Goal: Task Accomplishment & Management: Complete application form

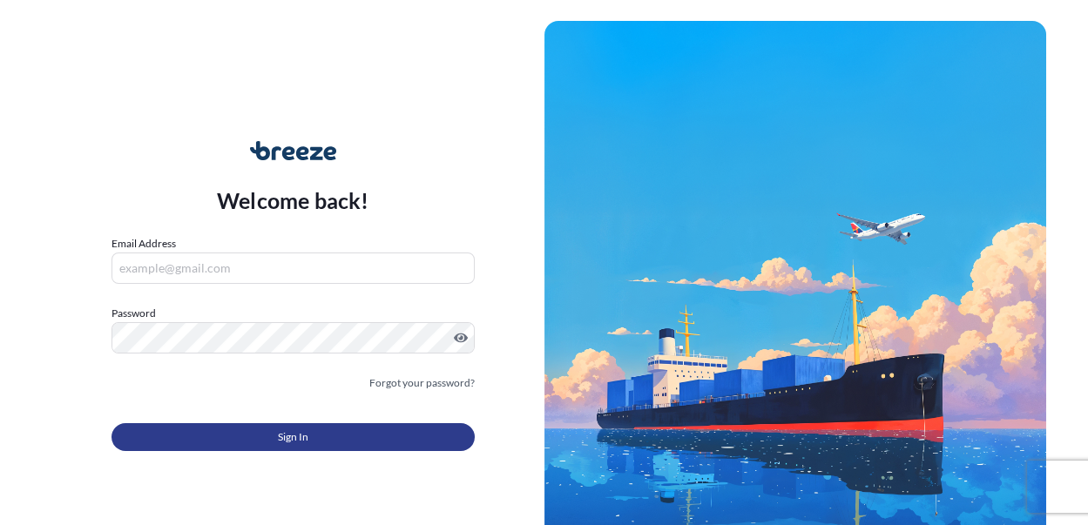
type input "[PERSON_NAME][EMAIL_ADDRESS][DOMAIN_NAME]"
click at [291, 421] on span "Sign In" at bounding box center [293, 437] width 30 height 17
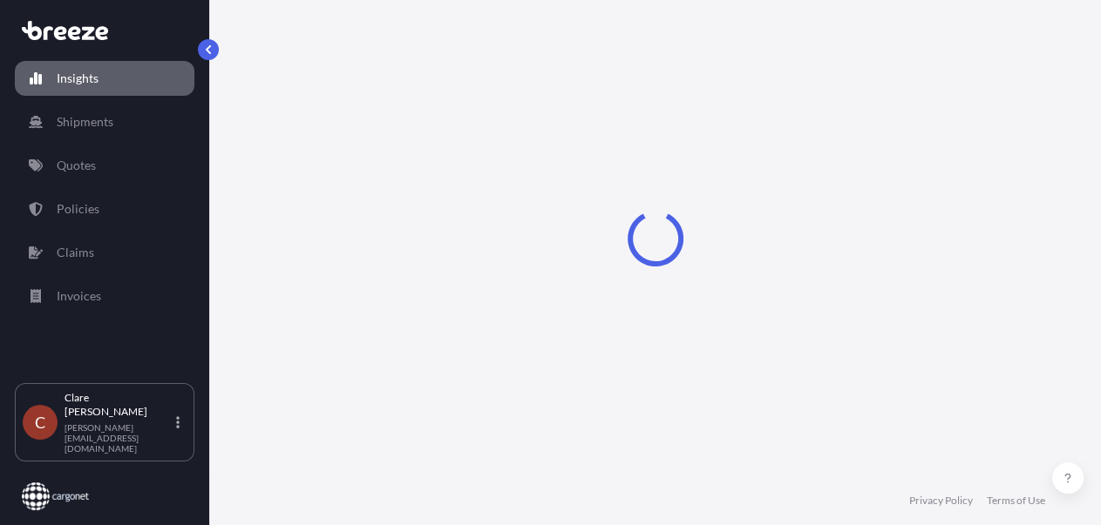
select select "2025"
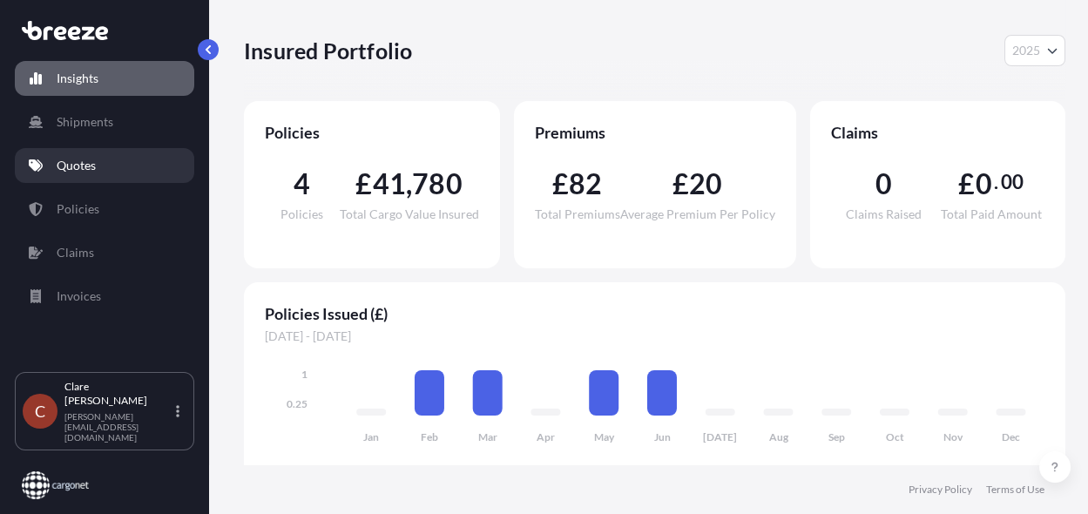
click at [72, 167] on p "Quotes" at bounding box center [76, 165] width 39 height 17
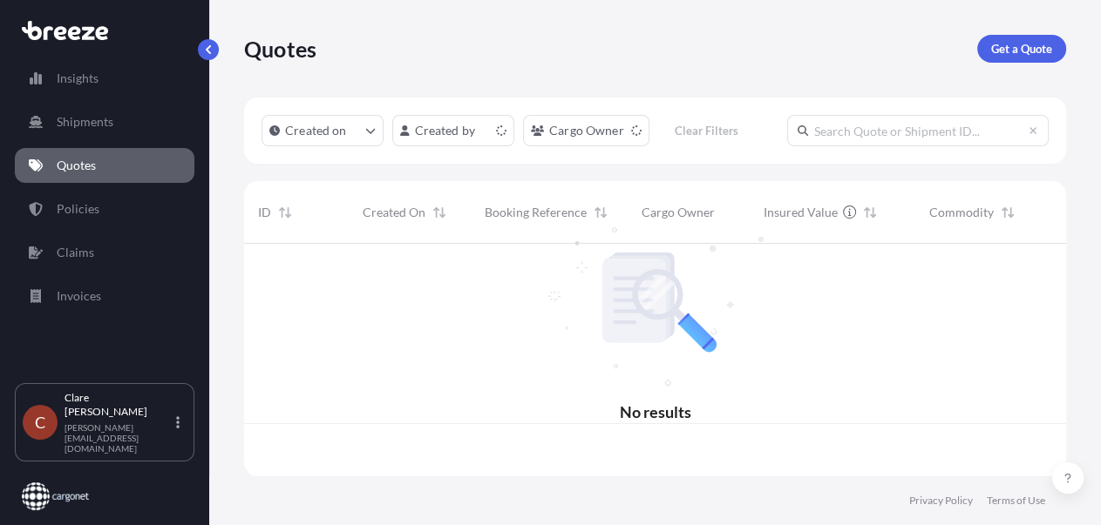
scroll to position [231, 809]
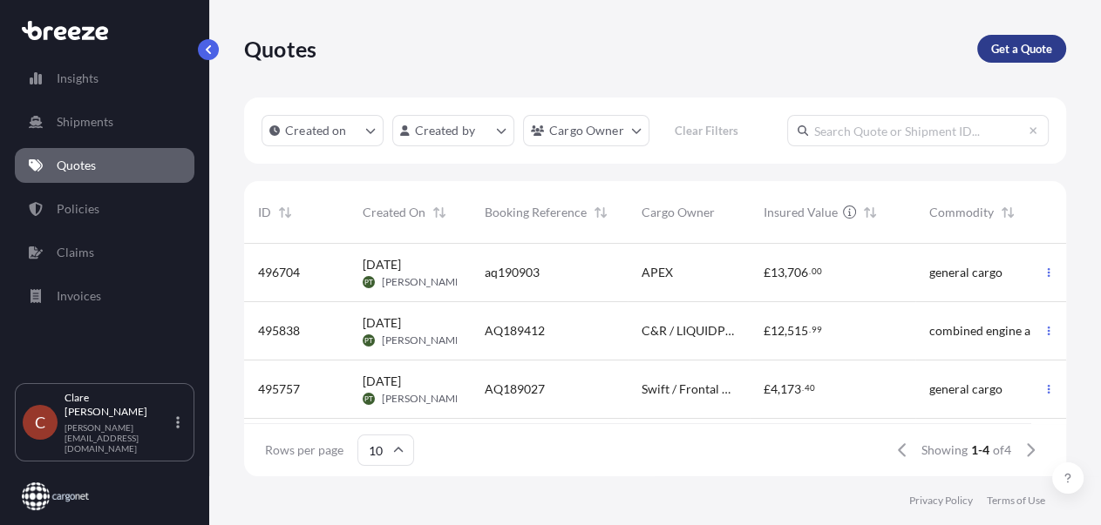
click at [781, 45] on p "Get a Quote" at bounding box center [1021, 48] width 61 height 17
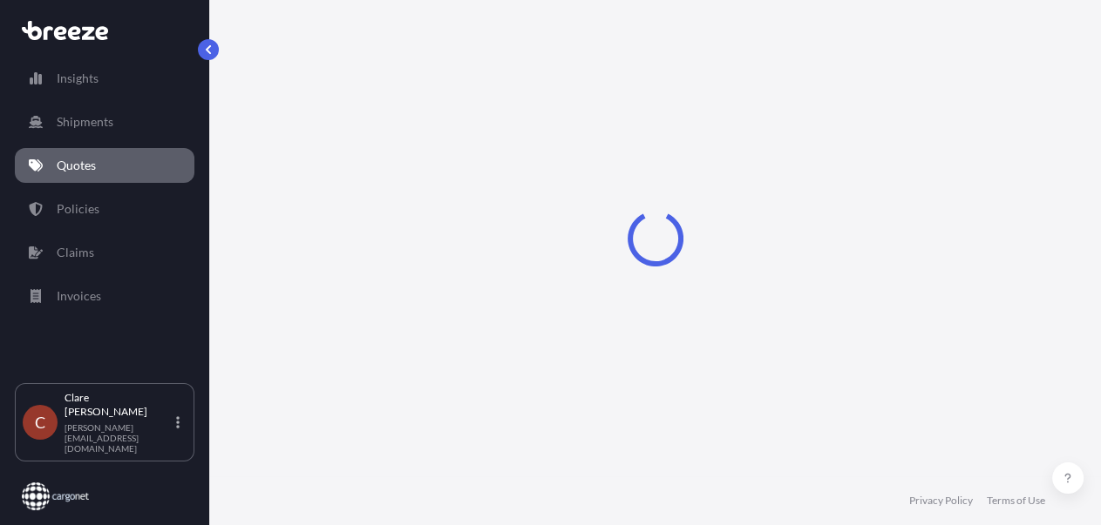
select select "Sea"
select select "1"
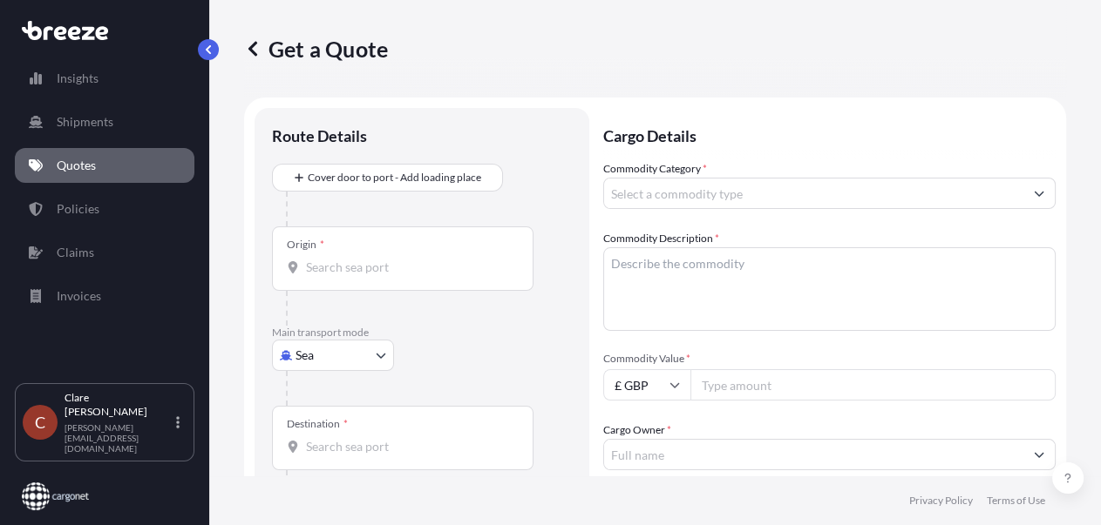
scroll to position [27, 0]
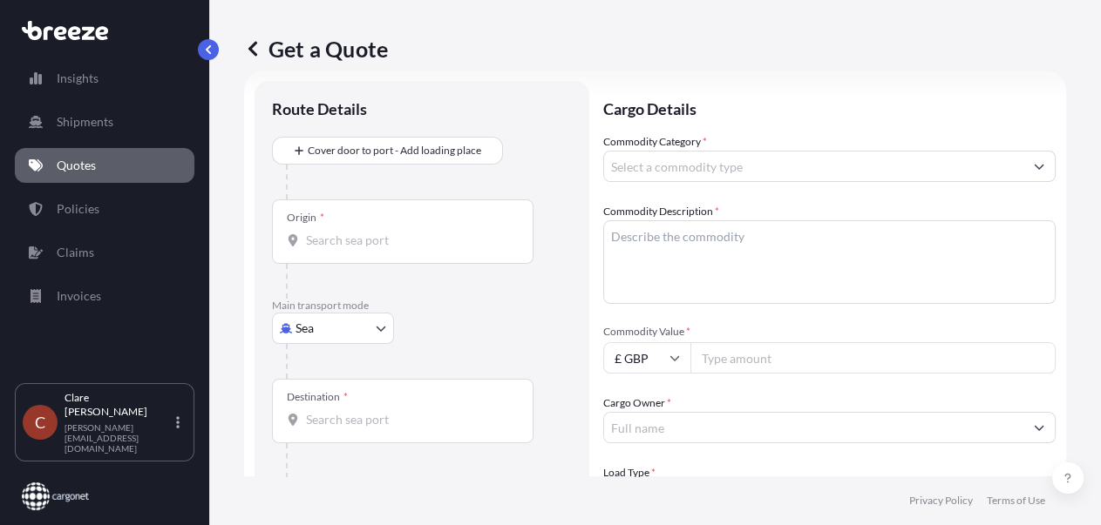
click at [356, 247] on input "Origin *" at bounding box center [409, 240] width 206 height 17
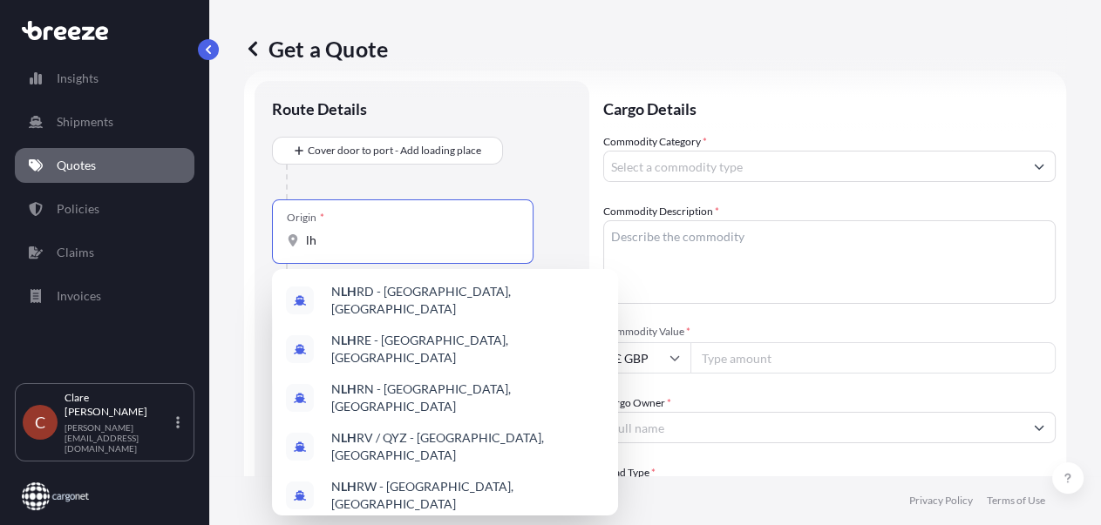
type input "l"
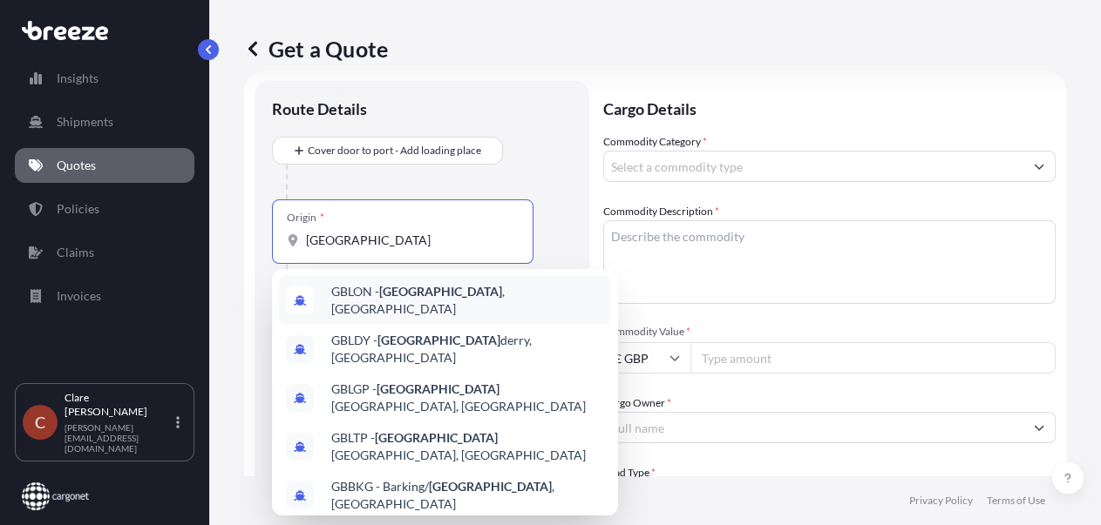
click at [430, 302] on span "GBLON - [GEOGRAPHIC_DATA] , [GEOGRAPHIC_DATA]" at bounding box center [467, 300] width 273 height 35
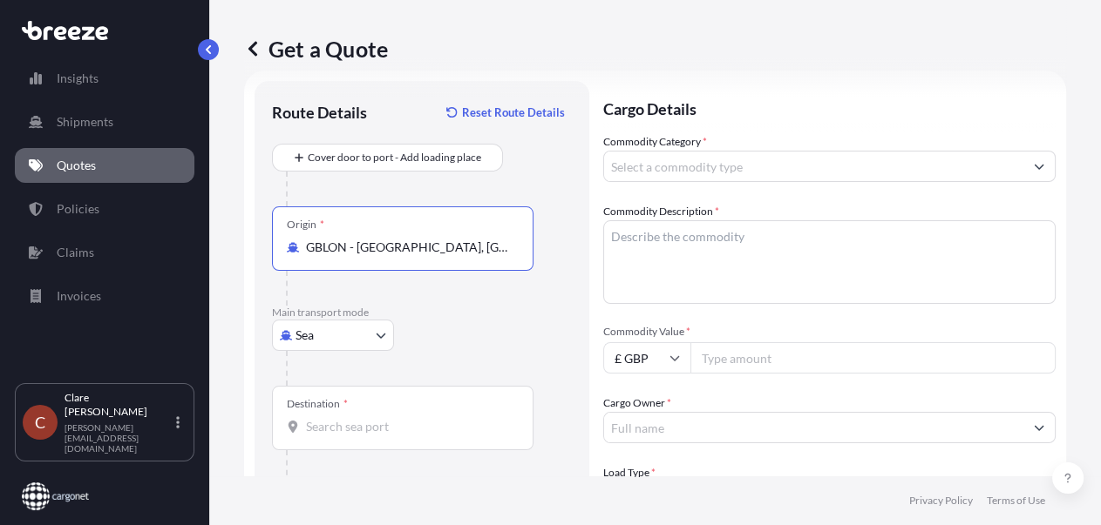
type input "GBLON - [GEOGRAPHIC_DATA], [GEOGRAPHIC_DATA]"
click at [378, 335] on body "8 options available. 0 options available. 10 options available. Insights Shipme…" at bounding box center [550, 262] width 1101 height 525
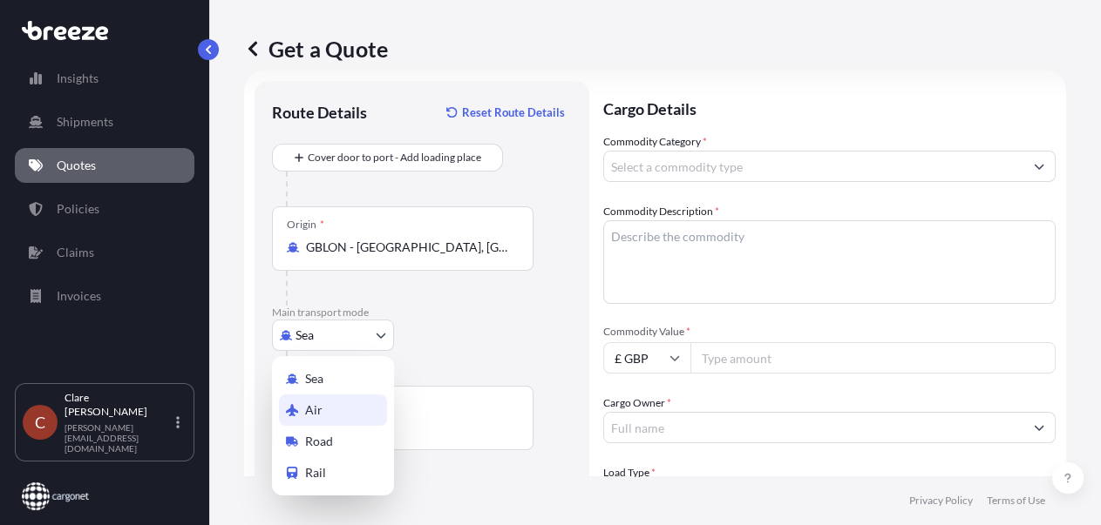
click at [329, 413] on div "Air" at bounding box center [333, 410] width 108 height 31
select select "Air"
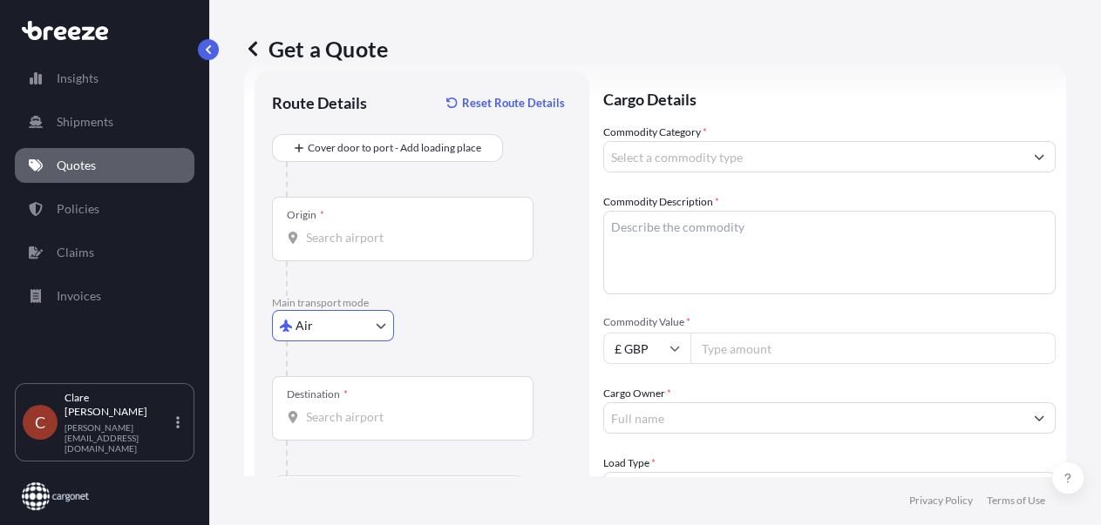
scroll to position [0, 0]
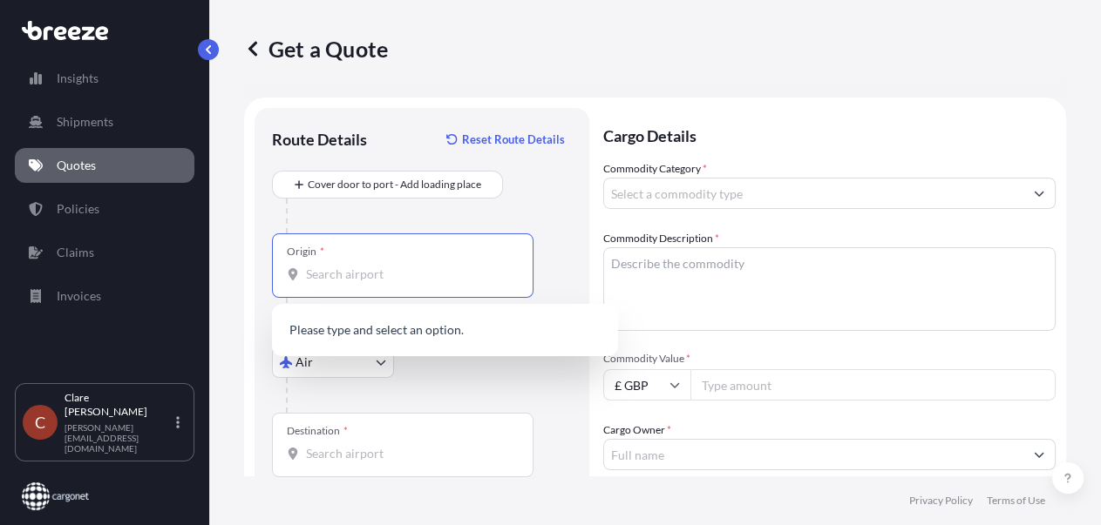
click at [412, 279] on input "Origin *" at bounding box center [409, 274] width 206 height 17
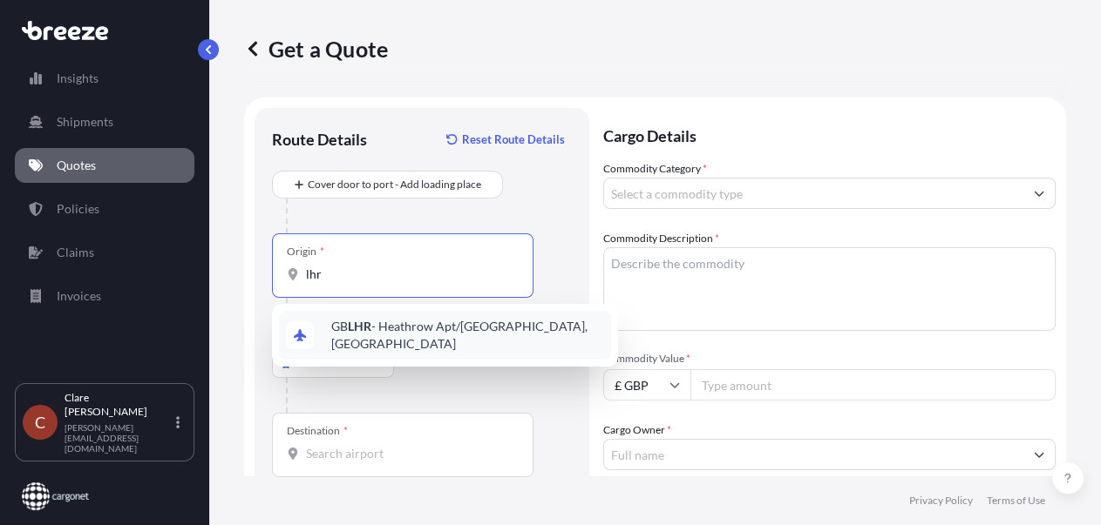
click at [390, 335] on span "GB LHR - Heathrow Apt/[GEOGRAPHIC_DATA], [GEOGRAPHIC_DATA]" at bounding box center [467, 335] width 273 height 35
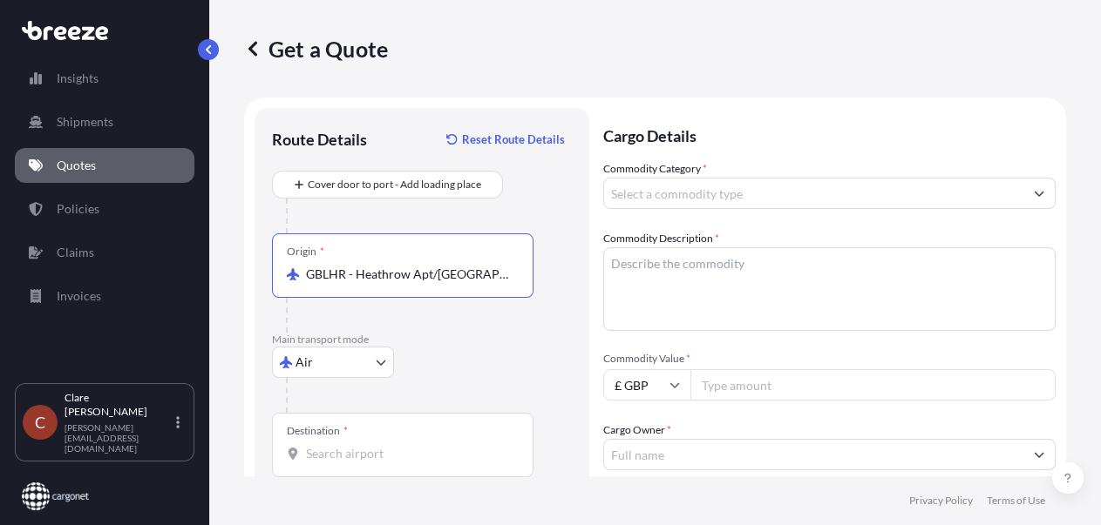
type input "GBLHR - Heathrow Apt/[GEOGRAPHIC_DATA], [GEOGRAPHIC_DATA]"
click at [335, 421] on input "Destination *" at bounding box center [409, 453] width 206 height 17
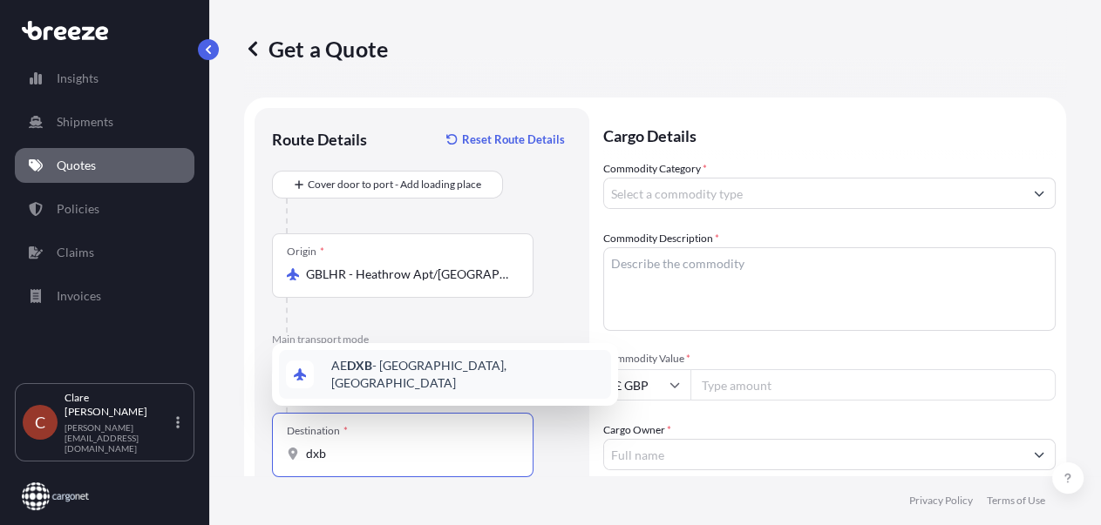
click at [396, 372] on span "AE DXB - [GEOGRAPHIC_DATA], [GEOGRAPHIC_DATA]" at bounding box center [467, 374] width 273 height 35
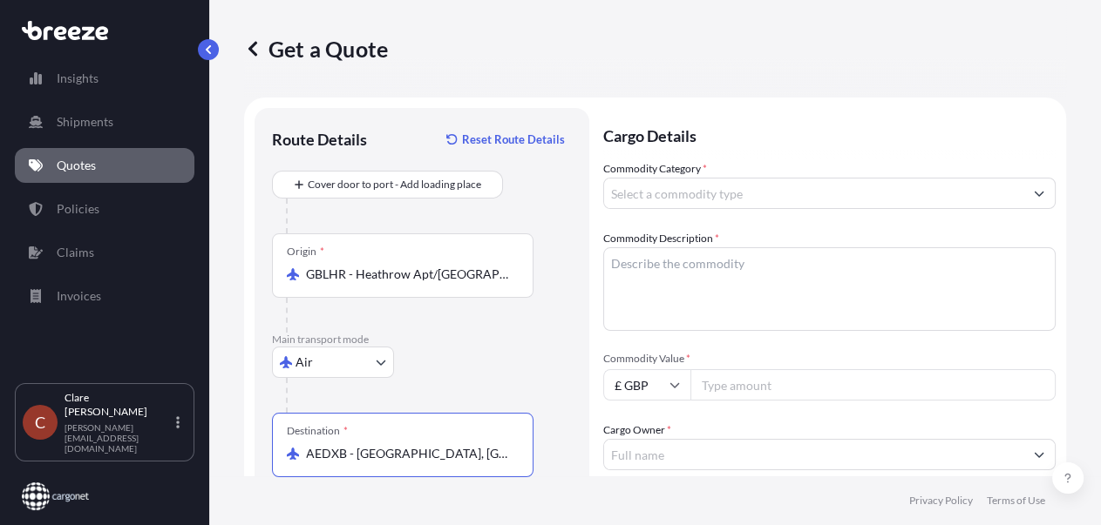
type input "AEDXB - [GEOGRAPHIC_DATA], [GEOGRAPHIC_DATA]"
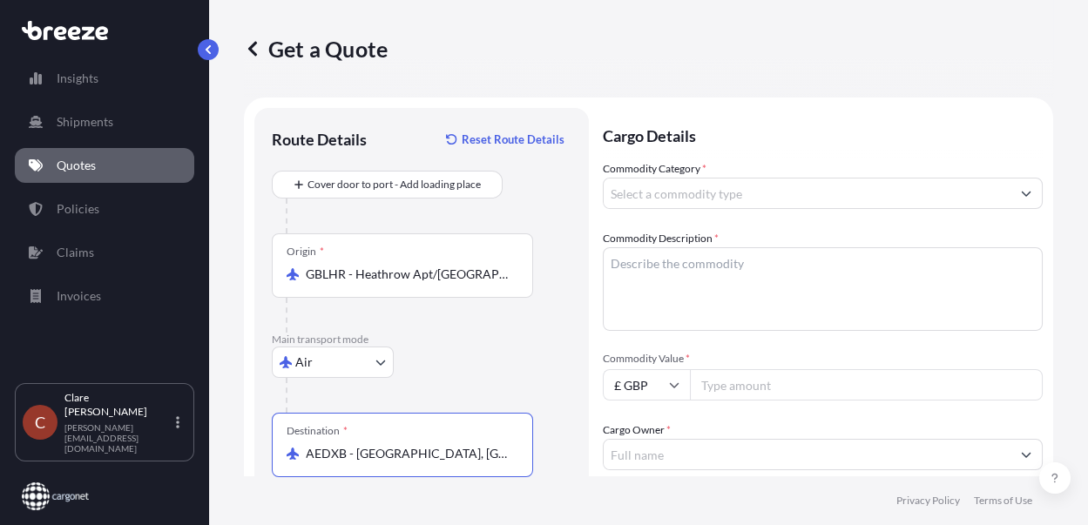
click at [657, 191] on input "Commodity Category *" at bounding box center [807, 193] width 407 height 31
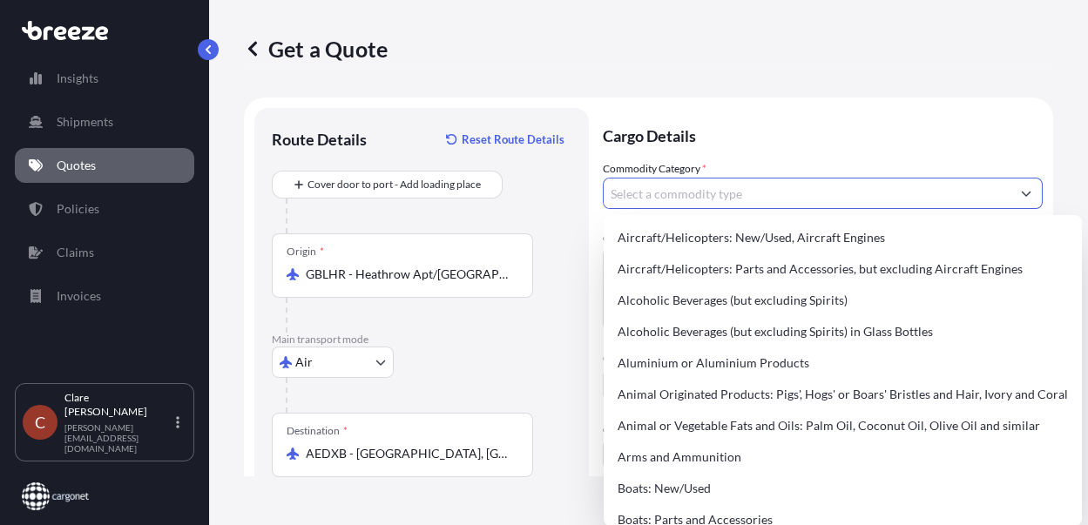
click at [659, 191] on input "Commodity Category *" at bounding box center [807, 193] width 407 height 31
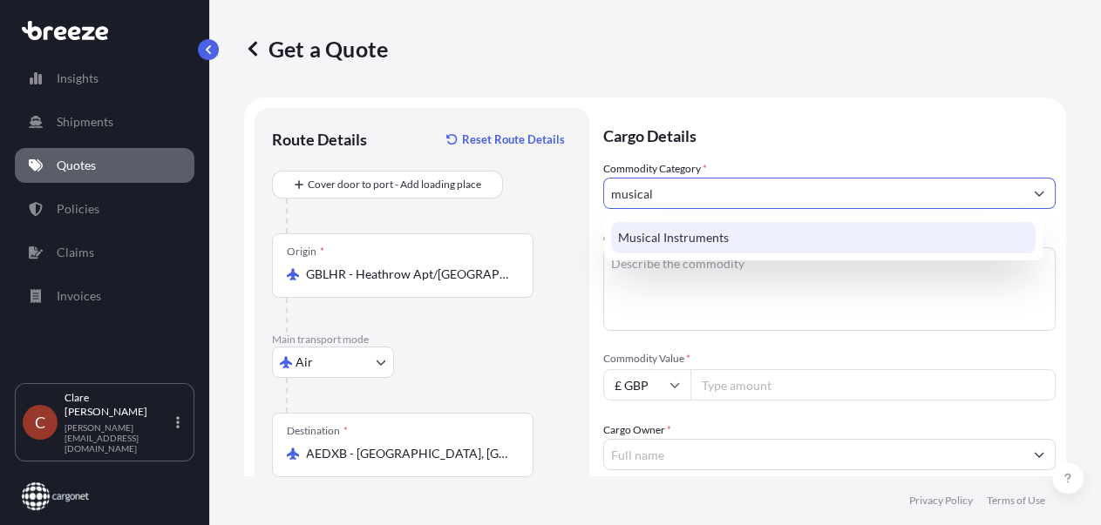
click at [668, 231] on div "Musical Instruments" at bounding box center [823, 237] width 425 height 31
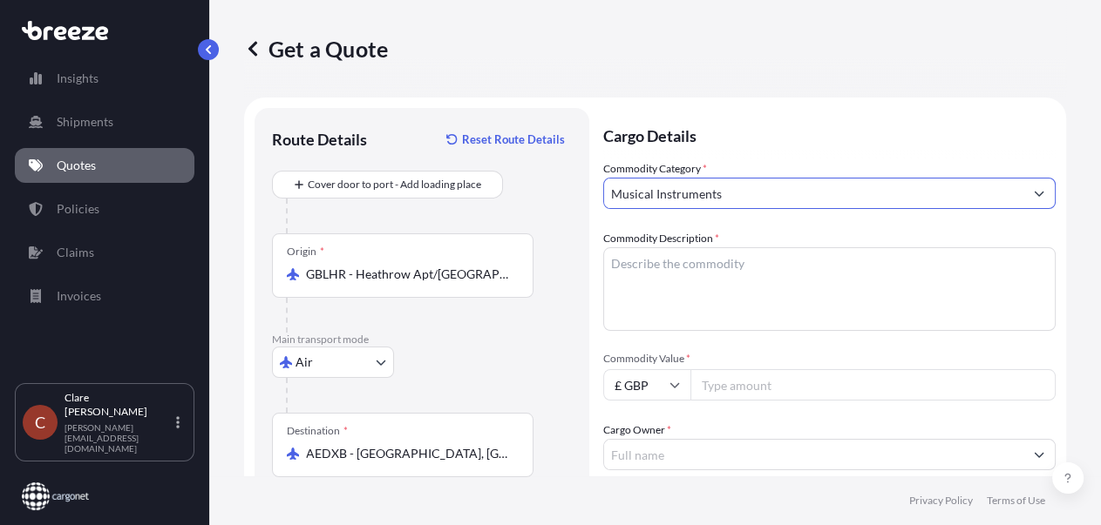
type input "Musical Instruments"
click at [677, 286] on textarea "Commodity Description *" at bounding box center [829, 289] width 452 height 84
click at [743, 290] on textarea "Commodity Description *" at bounding box center [829, 289] width 452 height 84
paste textarea "1 x [PERSON_NAME] 47EX [PERSON_NAME] - £ 13,250.00 Full set of spare harp strin…"
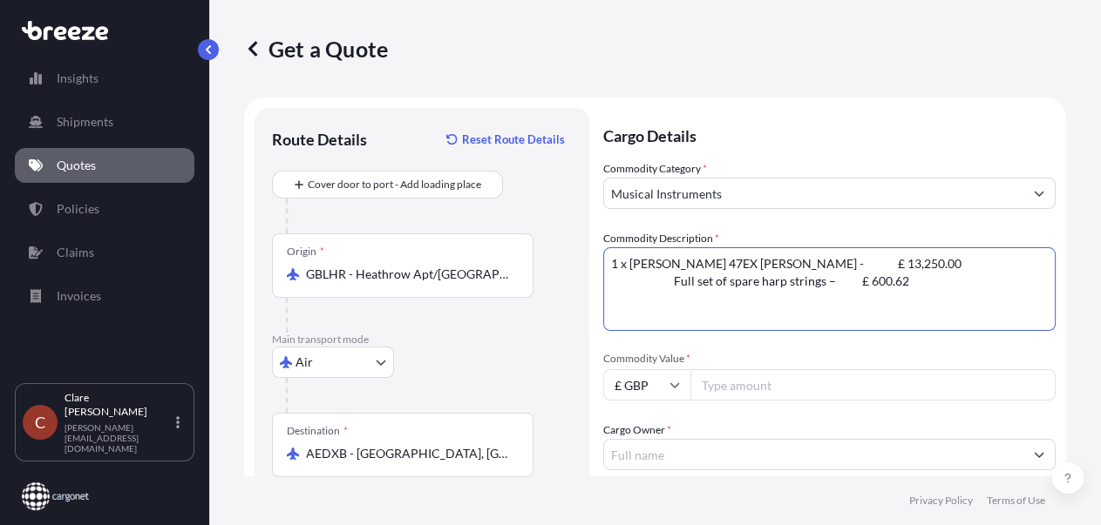
drag, startPoint x: 769, startPoint y: 261, endPoint x: 909, endPoint y: 261, distance: 140.3
click at [781, 261] on textarea "1 x [PERSON_NAME] 47EX [PERSON_NAME] - £ 13,250.00 Full set of spare harp strin…" at bounding box center [829, 289] width 452 height 84
drag, startPoint x: 761, startPoint y: 286, endPoint x: 845, endPoint y: 286, distance: 84.5
click at [781, 286] on textarea "[PERSON_NAME] 47EX [PERSON_NAME] Full set of spare harp strings – £ 600.62" at bounding box center [829, 289] width 452 height 84
type textarea "[PERSON_NAME] 47EX [PERSON_NAME] Full set of spare harp strings"
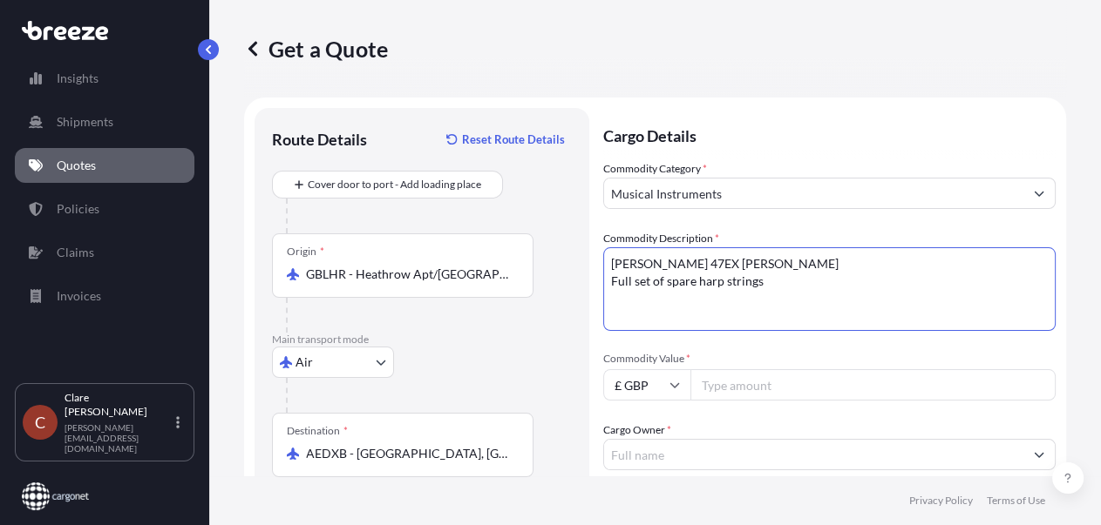
click at [706, 390] on input "Commodity Value *" at bounding box center [872, 384] width 365 height 31
type input "13850.62"
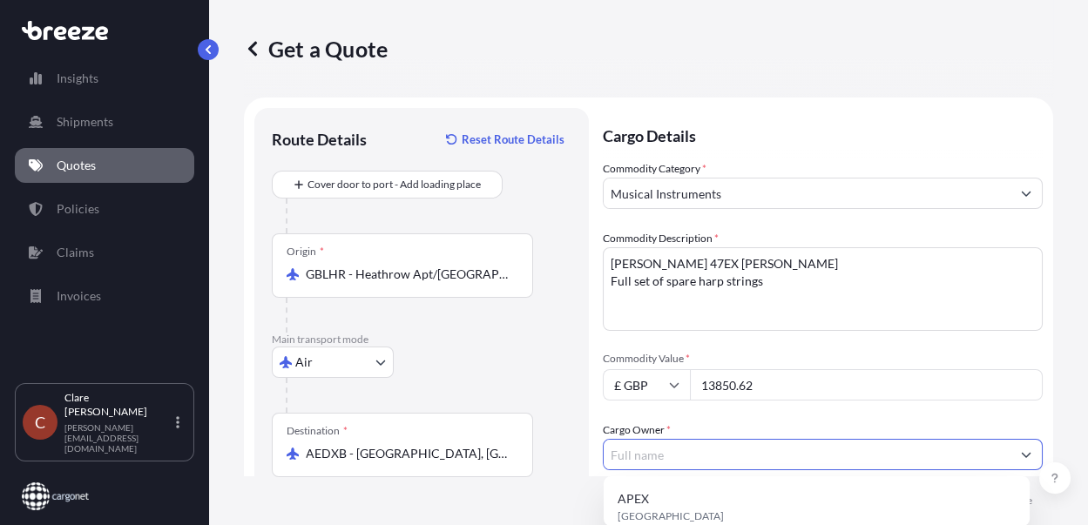
click at [706, 421] on input "Cargo Owner *" at bounding box center [807, 454] width 407 height 31
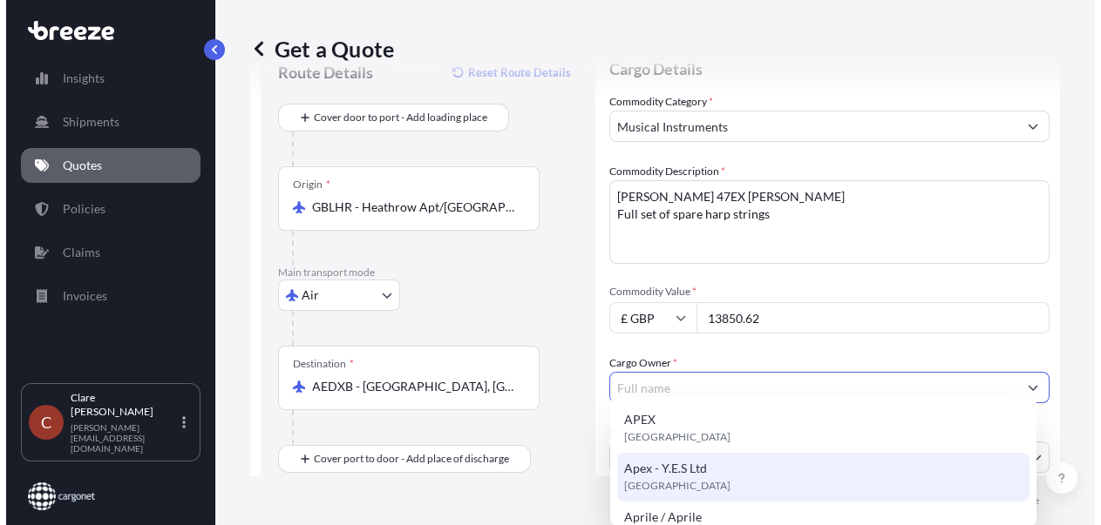
scroll to position [79, 0]
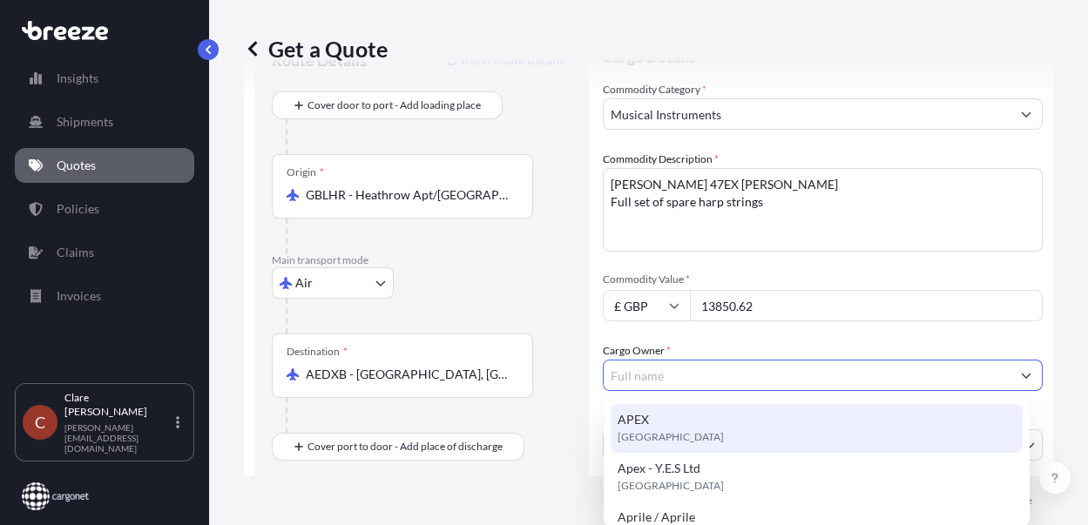
click at [704, 372] on input "Cargo Owner *" at bounding box center [807, 375] width 407 height 31
type input "A"
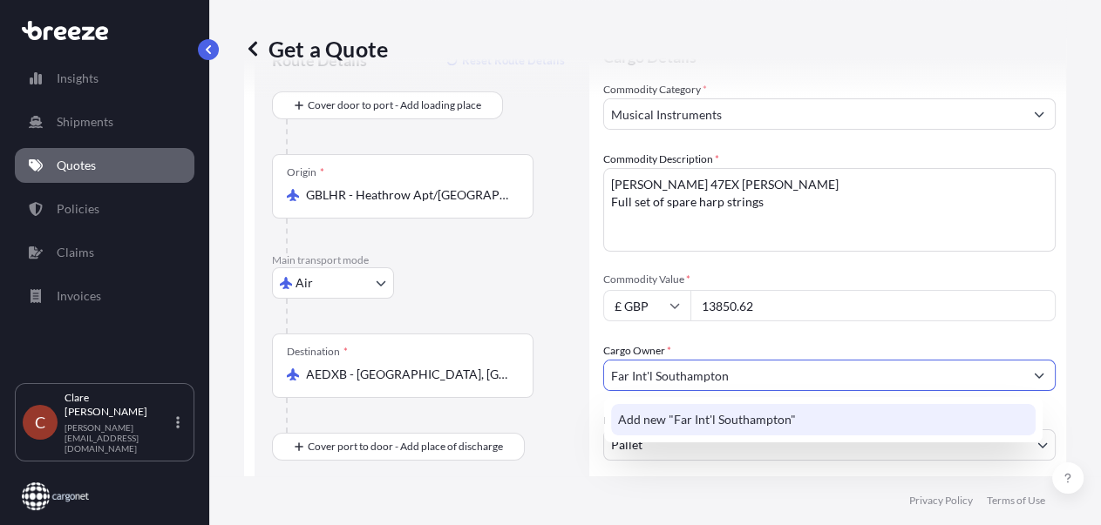
click at [686, 419] on span "Add new "Far Int'l Southampton"" at bounding box center [707, 419] width 178 height 17
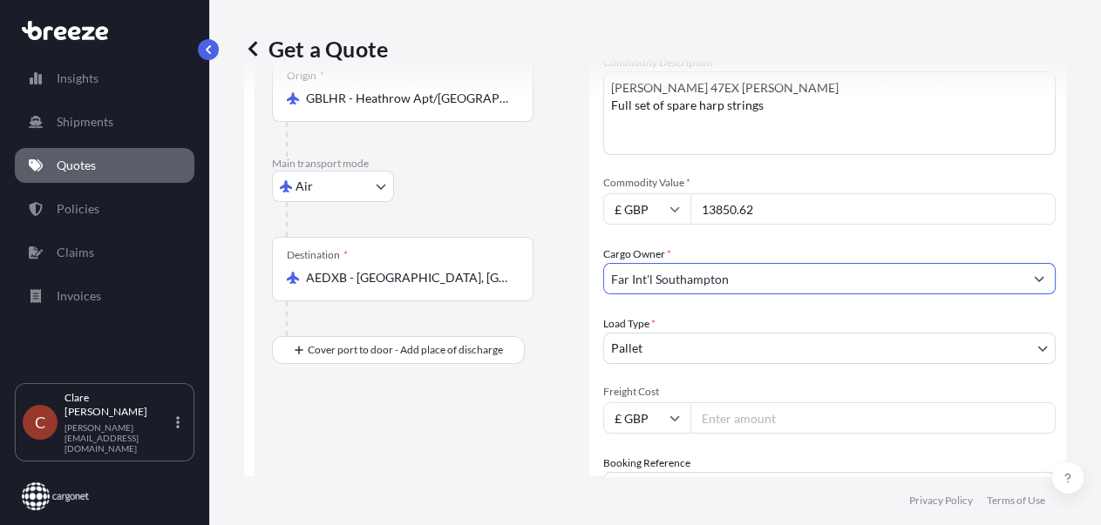
scroll to position [185, 0]
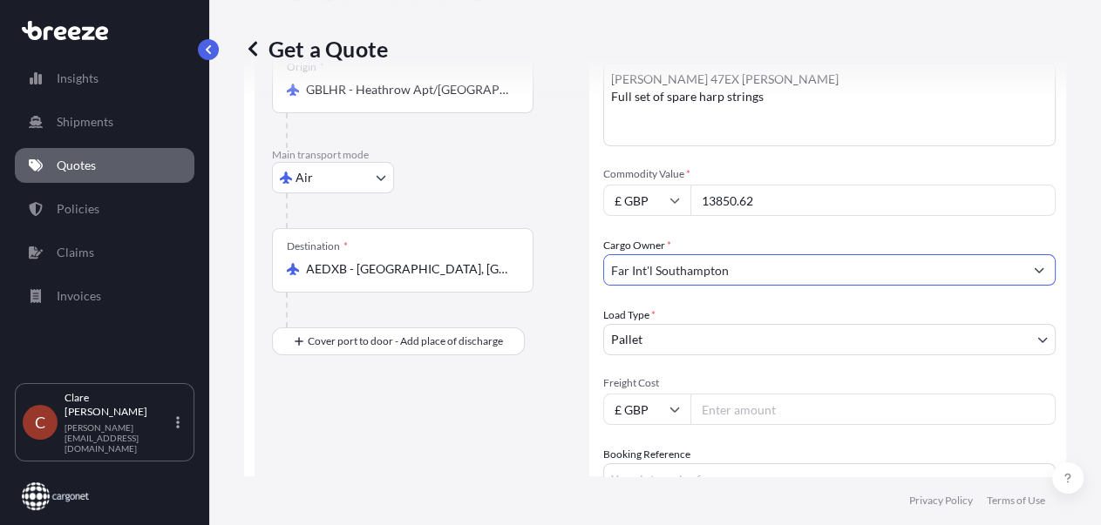
type input "Far Int'l Southampton"
click at [720, 413] on input "Freight Cost" at bounding box center [872, 409] width 365 height 31
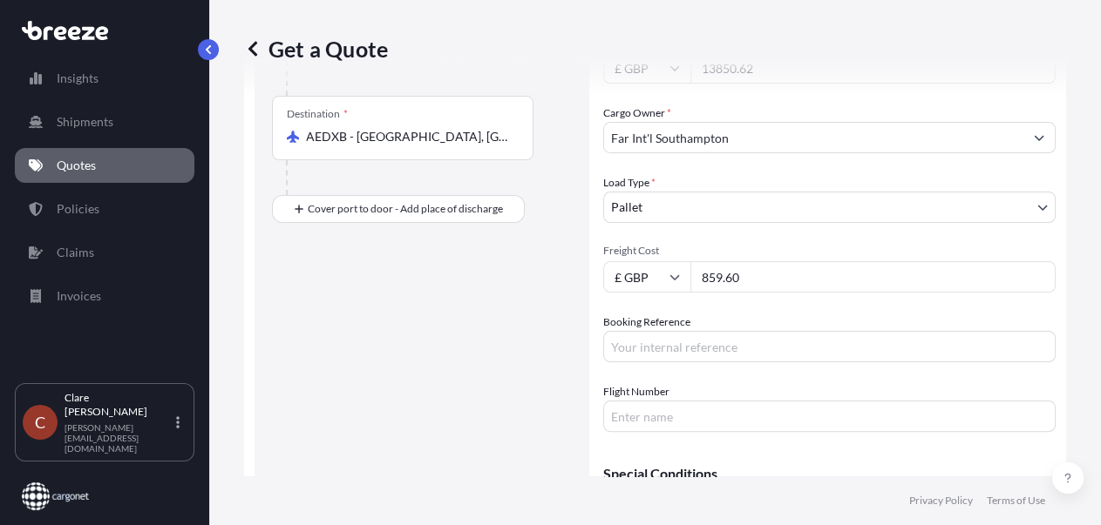
scroll to position [343, 0]
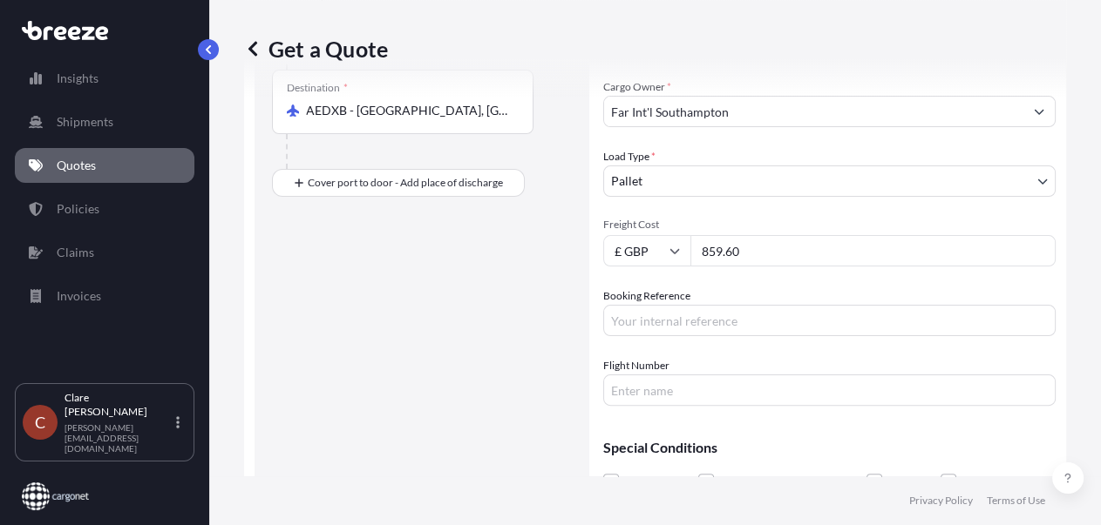
type input "859.60"
click at [741, 319] on input "Booking Reference" at bounding box center [829, 320] width 452 height 31
click at [636, 316] on input "Booking Reference" at bounding box center [829, 320] width 452 height 31
paste input "AQ191066"
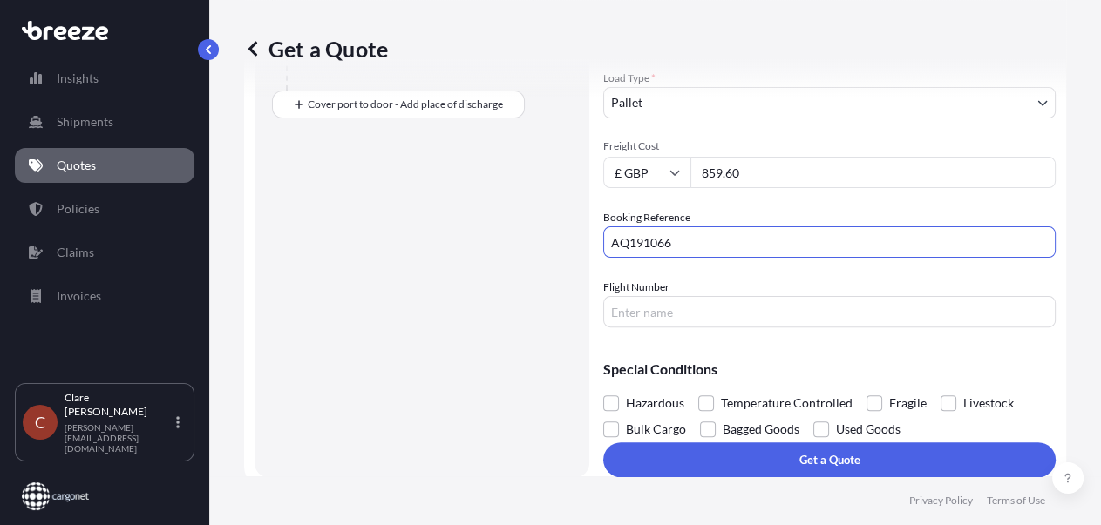
scroll to position [432, 0]
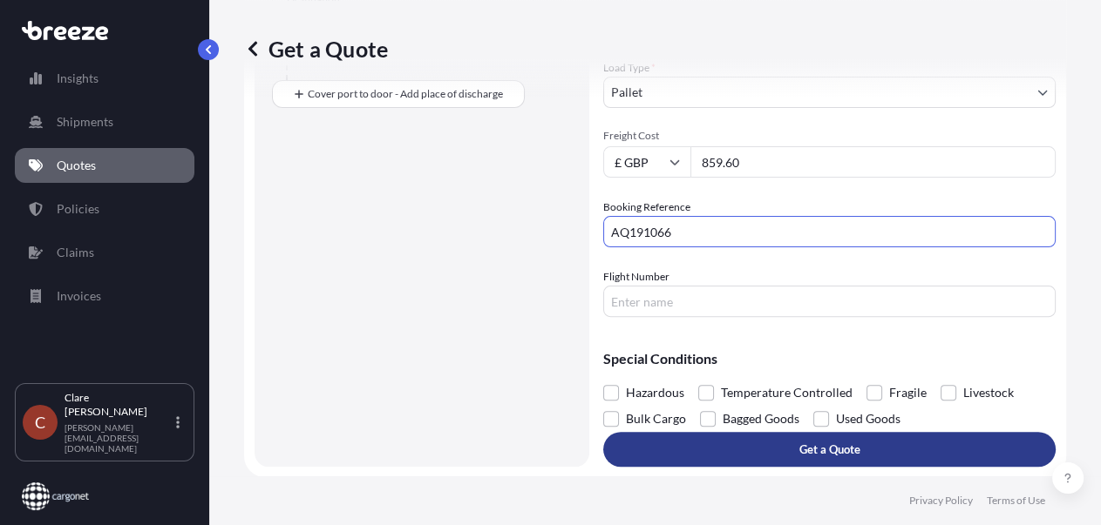
type input "AQ191066"
click at [763, 421] on button "Get a Quote" at bounding box center [829, 449] width 452 height 35
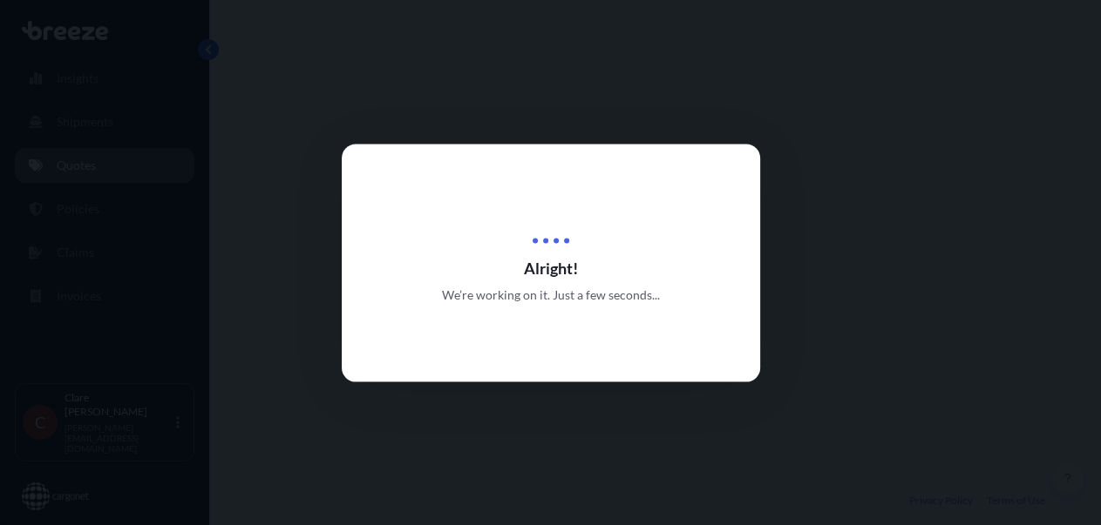
select select "Air"
select select "1"
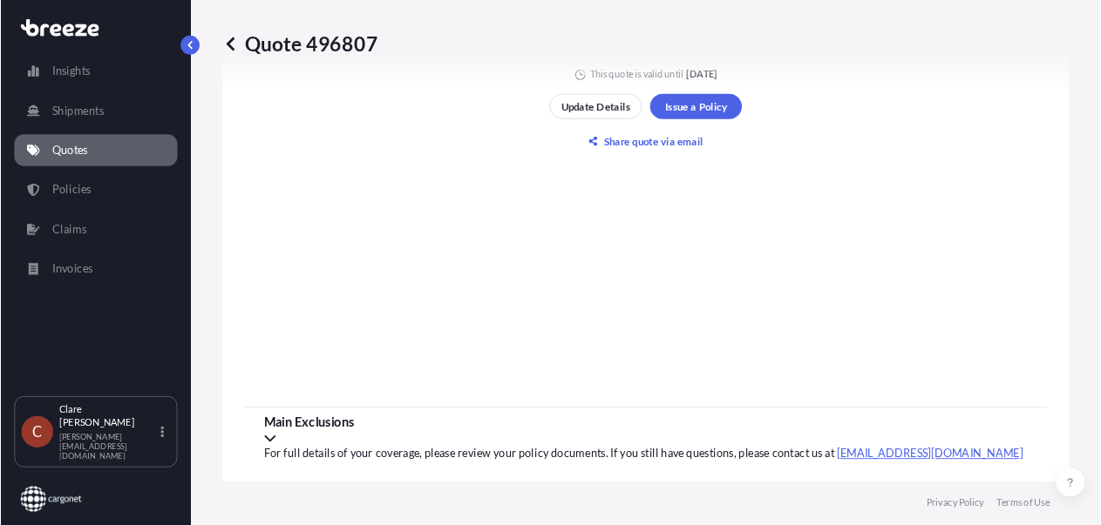
scroll to position [1151, 0]
